Goal: Navigation & Orientation: Find specific page/section

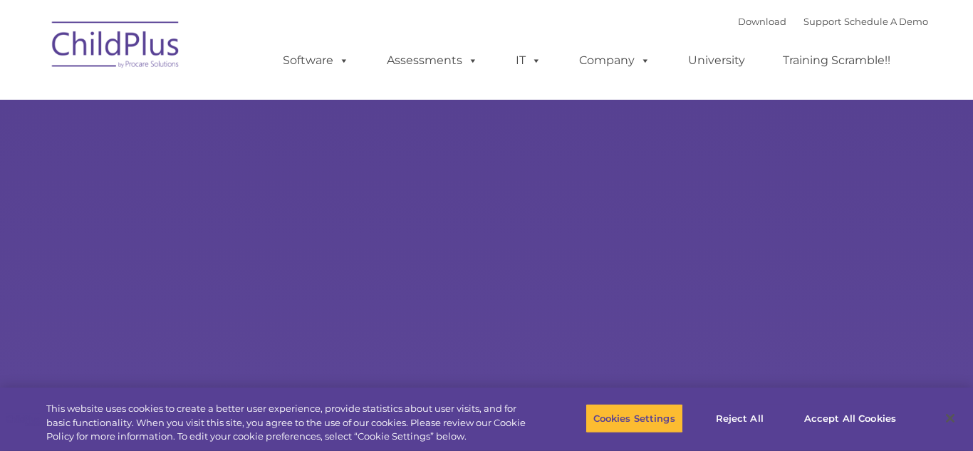
type input ""
select select "MEDIUM"
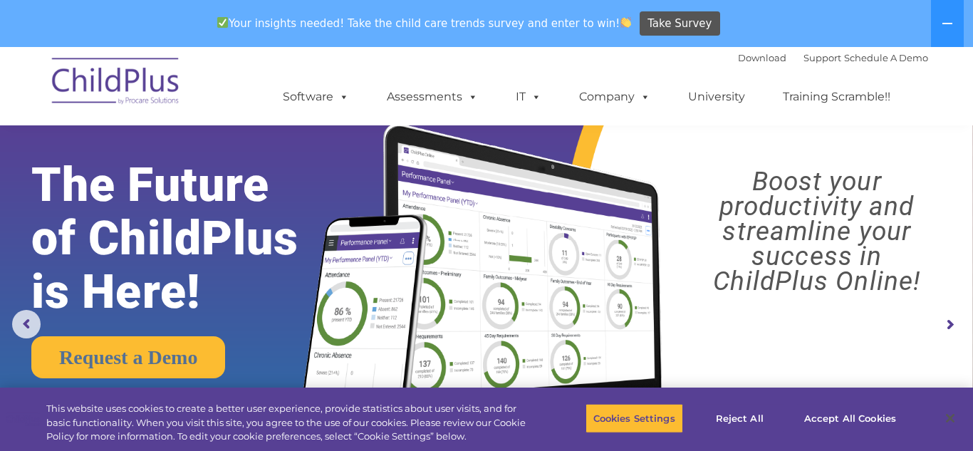
click at [950, 61] on nav "Download Support | Schedule A Demo  MENU MENU Software ChildPlus: The original…" at bounding box center [486, 86] width 973 height 78
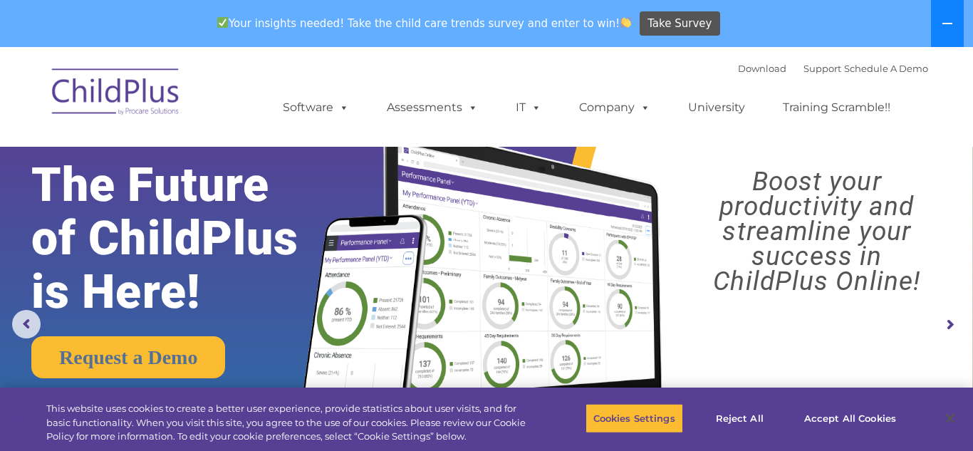
click at [947, 15] on button at bounding box center [947, 23] width 33 height 47
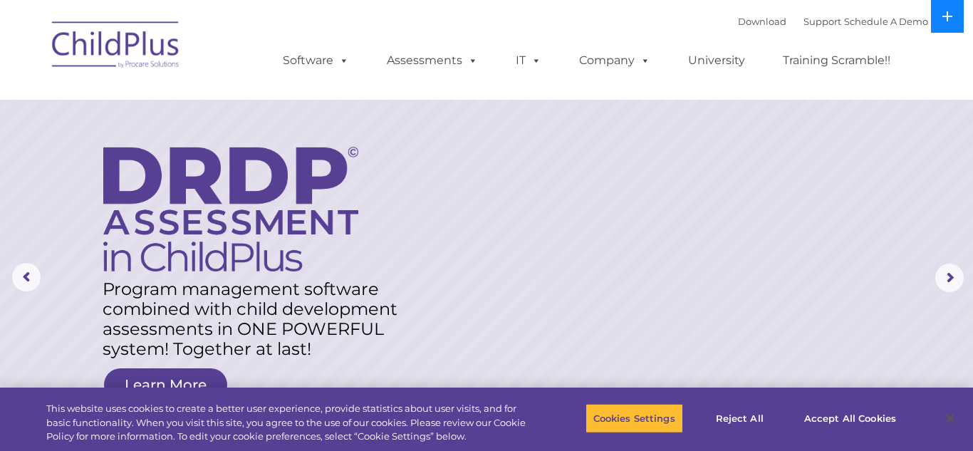
click at [941, 18] on icon at bounding box center [946, 16] width 11 height 11
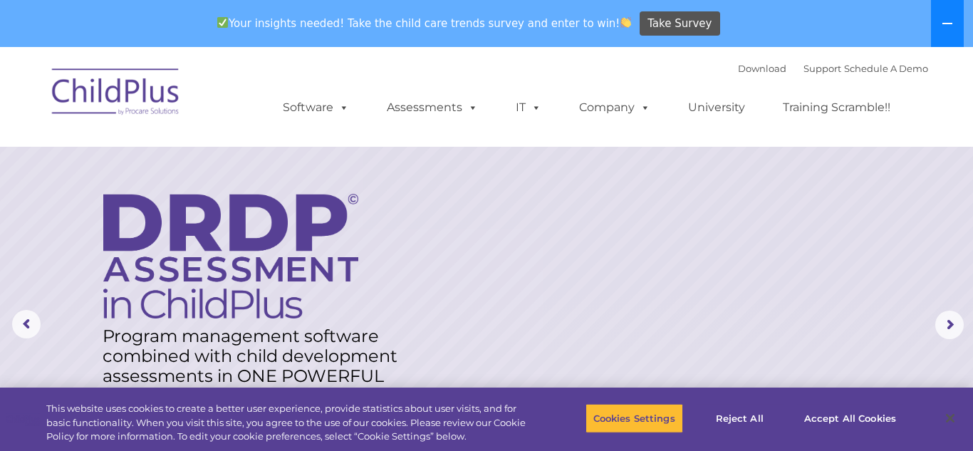
click at [941, 18] on icon at bounding box center [946, 23] width 11 height 11
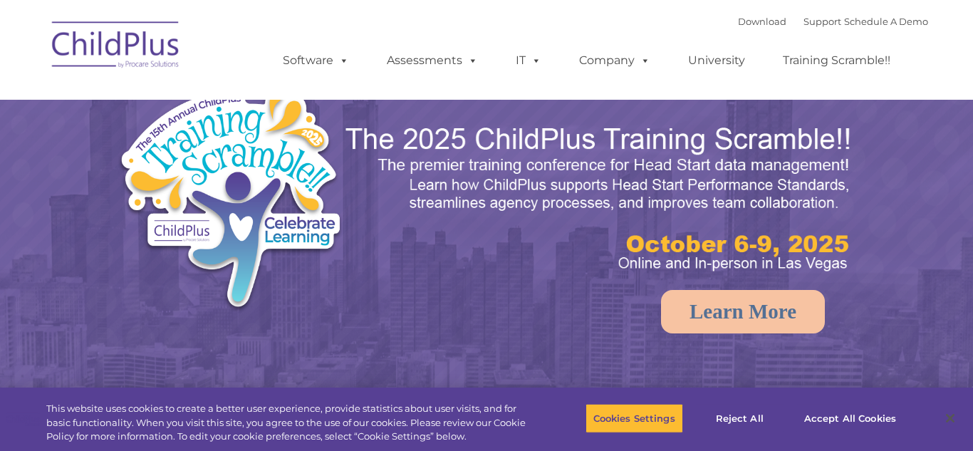
select select "MEDIUM"
